Goal: Complete application form

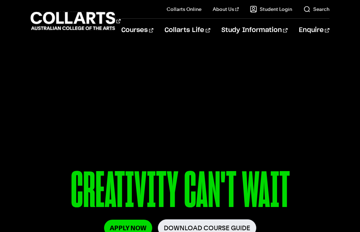
scroll to position [18, 0]
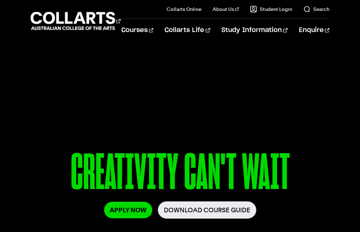
click at [128, 210] on link "Apply Now" at bounding box center [128, 210] width 48 height 17
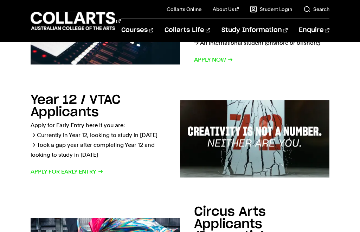
scroll to position [190, 0]
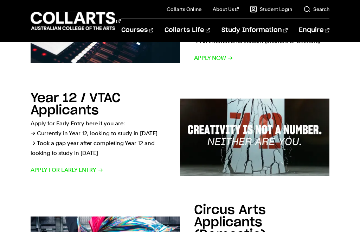
click at [52, 133] on p "Apply for Early Entry here if you are: → Currently in Year 12, looking to study…" at bounding box center [98, 138] width 135 height 39
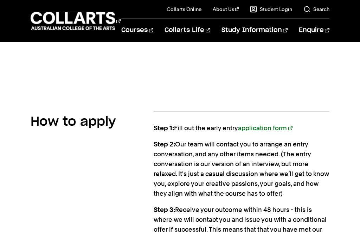
scroll to position [756, 0]
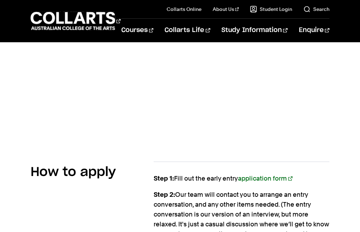
click at [268, 174] on link "application form" at bounding box center [265, 177] width 55 height 7
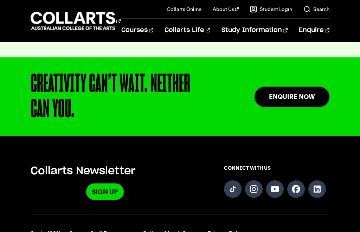
scroll to position [302, 0]
